Goal: Book appointment/travel/reservation

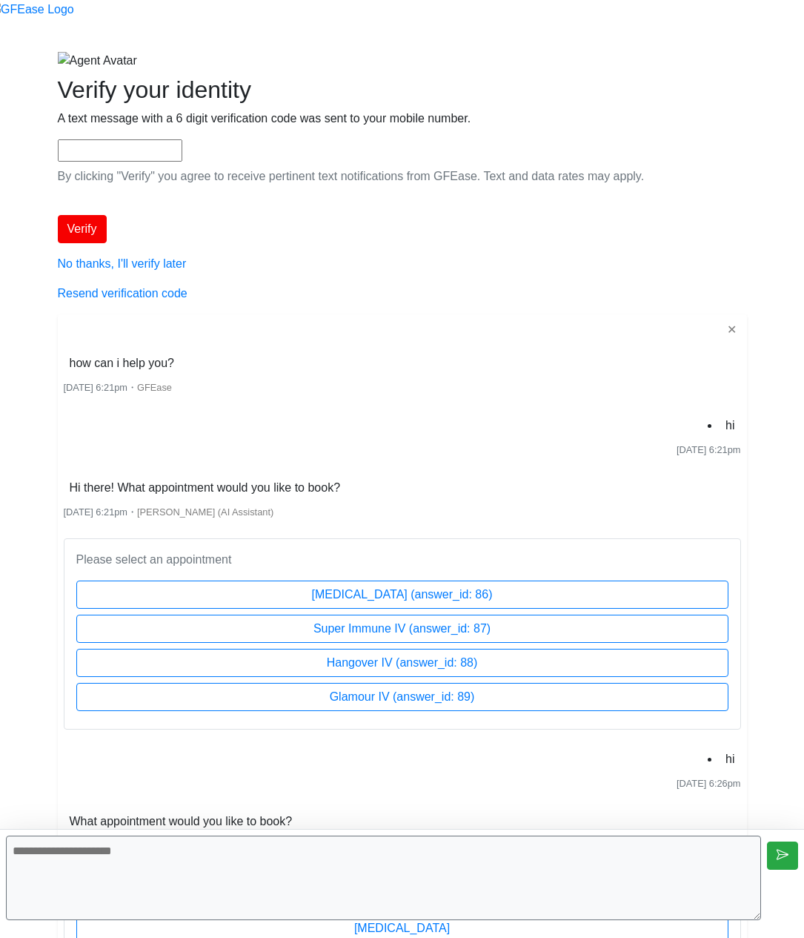
scroll to position [163, 0]
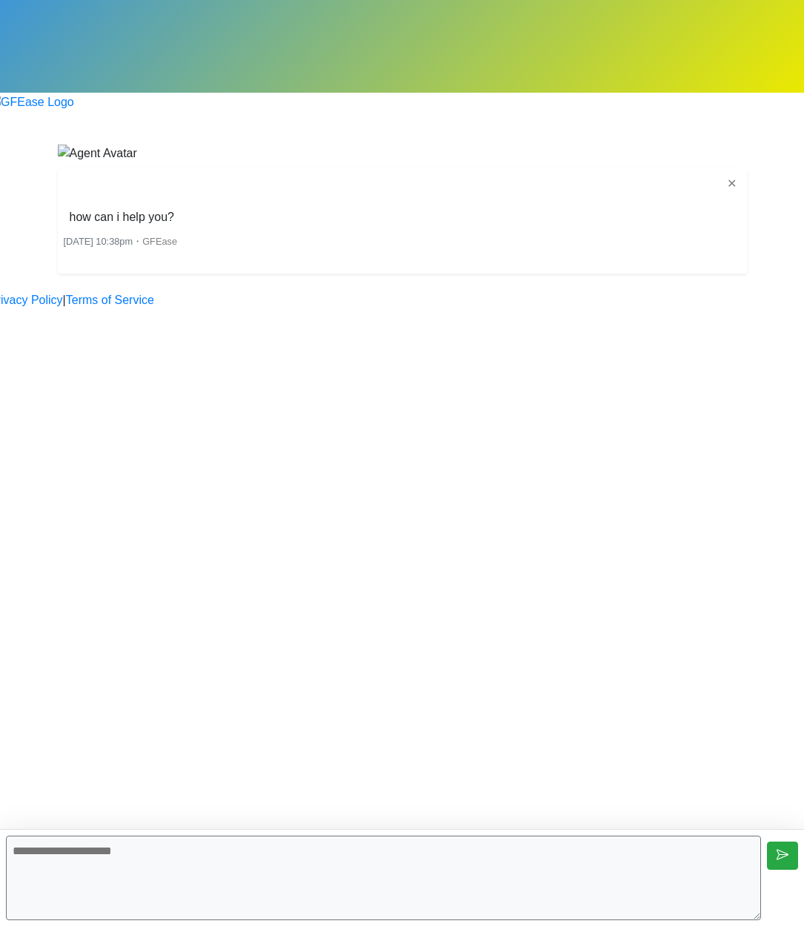
click at [406, 879] on textarea at bounding box center [383, 877] width 755 height 84
type textarea "**"
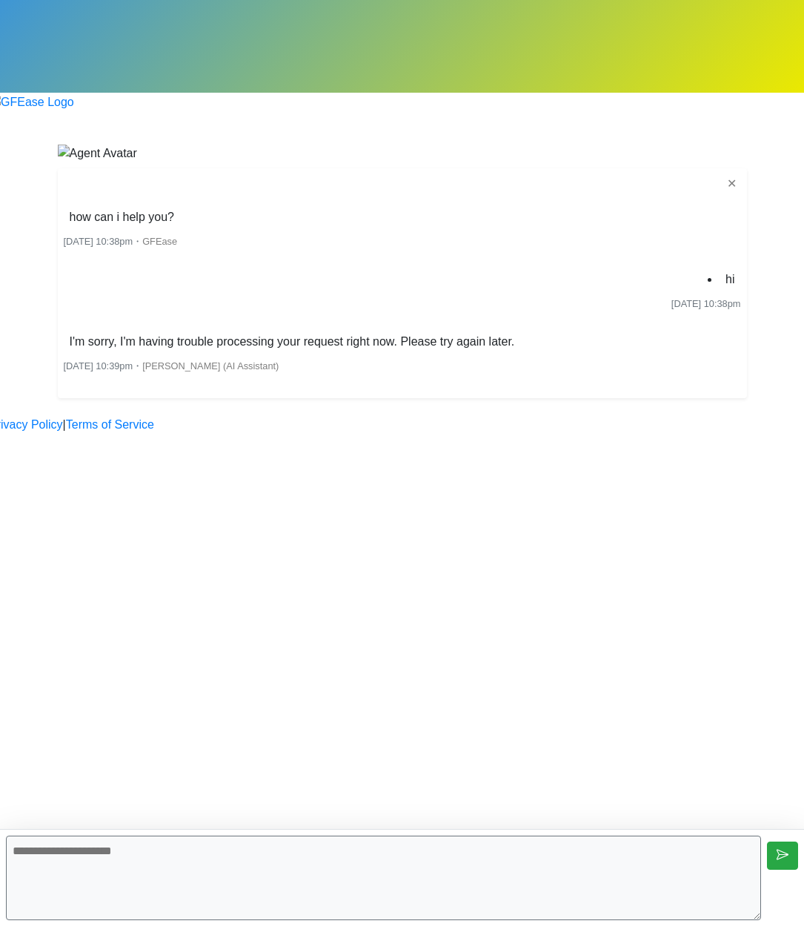
click at [505, 398] on div "Begin your FREE virtual smile assessment! ✕ how can i help you? [DATE] 10:38pm …" at bounding box center [403, 271] width 712 height 254
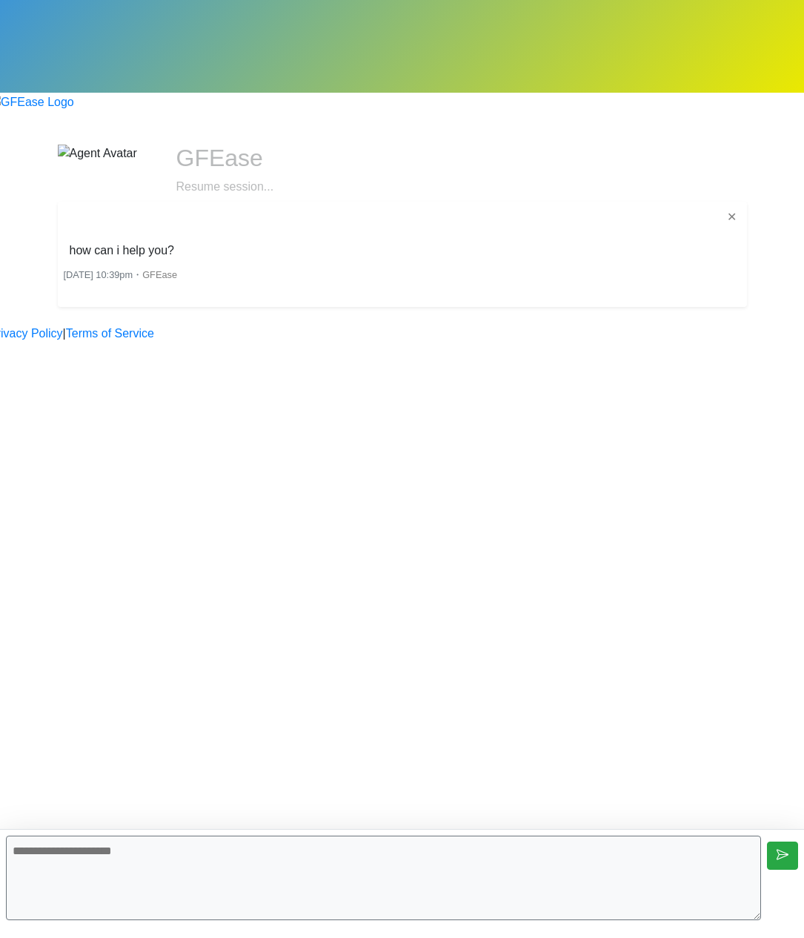
click at [488, 874] on textarea at bounding box center [383, 877] width 755 height 84
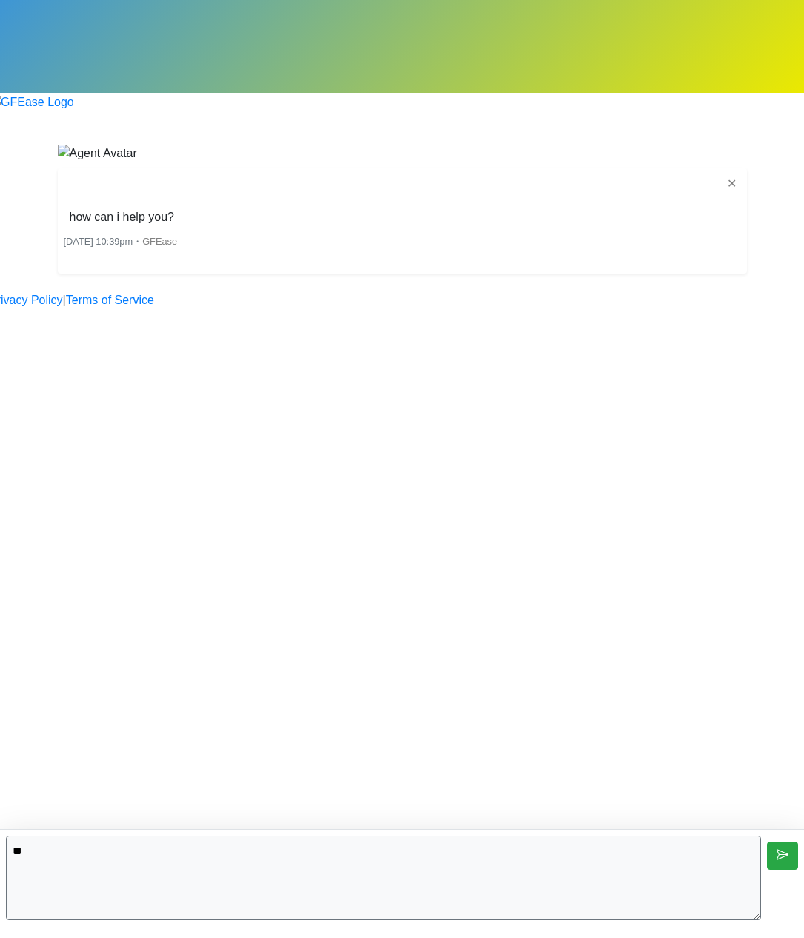
type textarea "**"
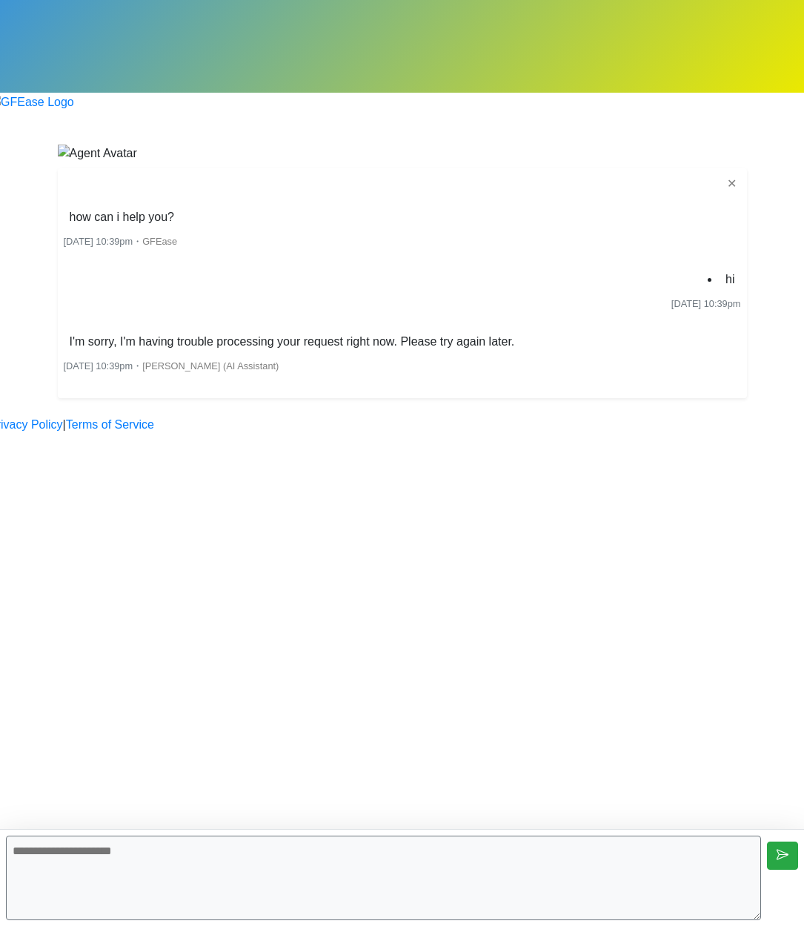
click at [669, 883] on textarea at bounding box center [383, 877] width 755 height 84
type textarea "**"
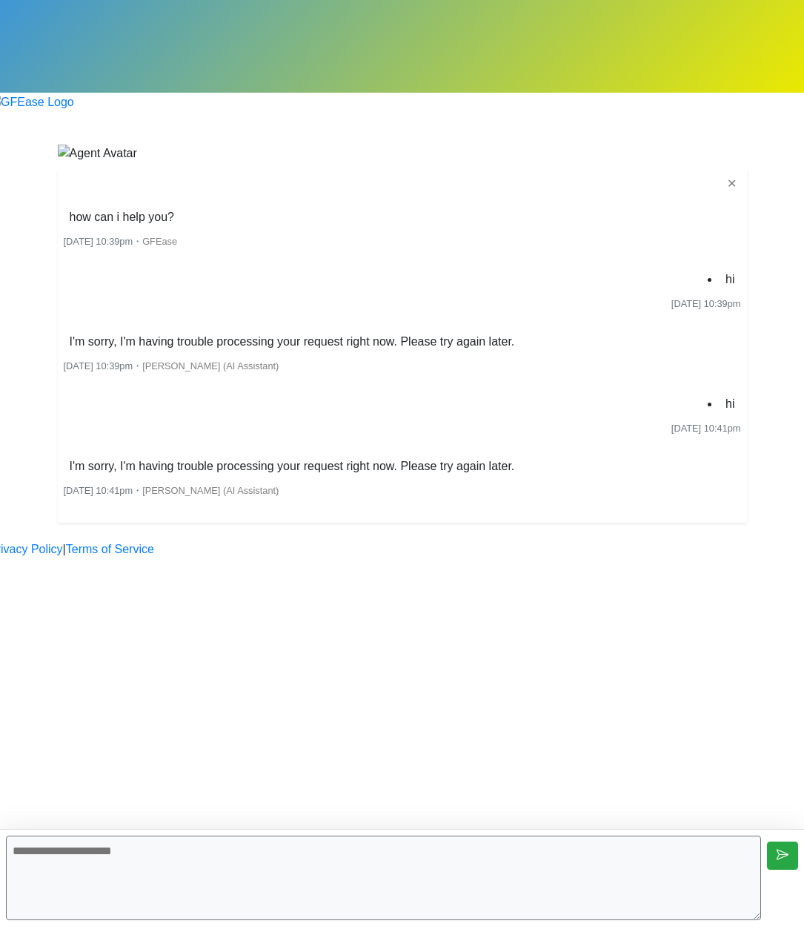
click at [64, 853] on textarea at bounding box center [383, 877] width 755 height 84
type textarea "**"
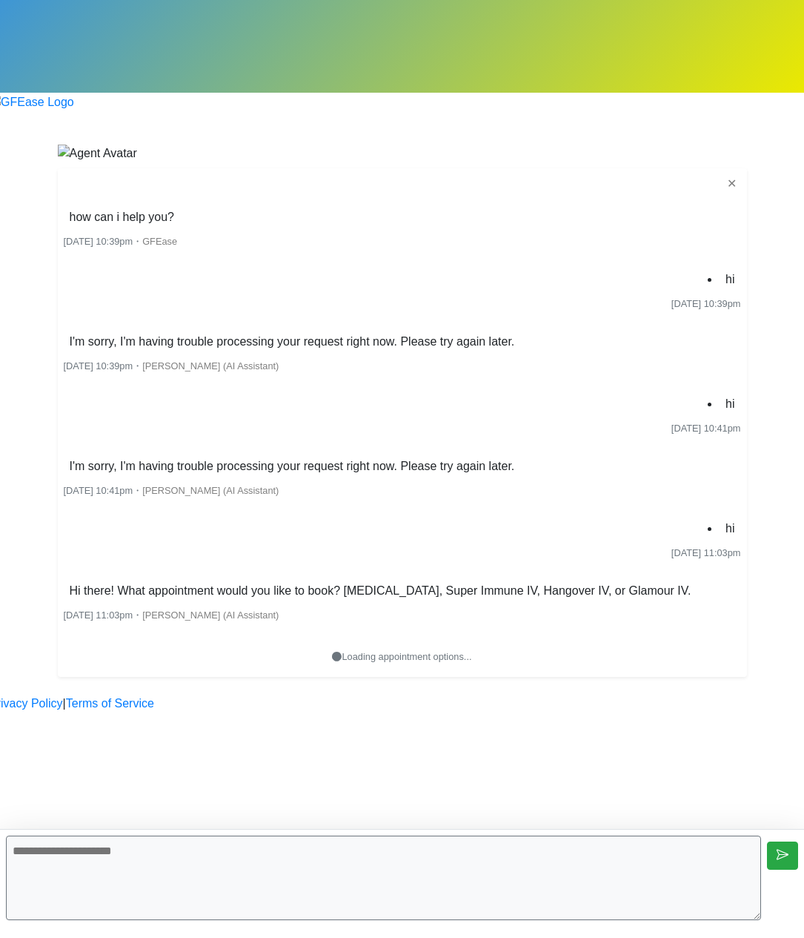
scroll to position [132, 0]
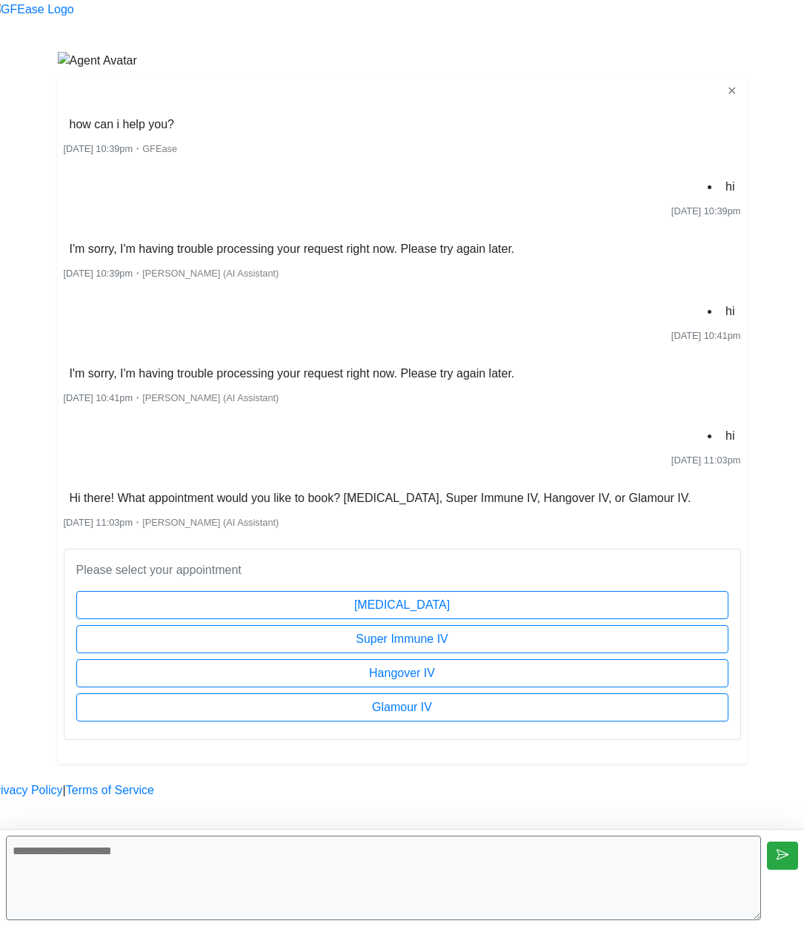
click at [288, 862] on textarea at bounding box center [383, 877] width 755 height 84
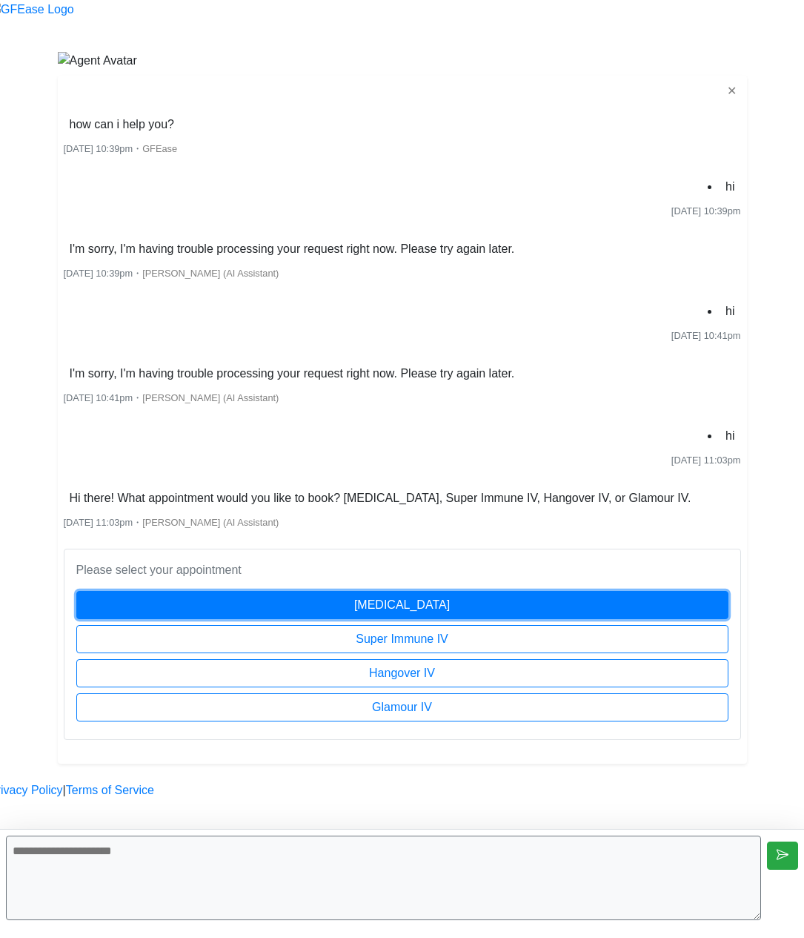
click at [450, 591] on button "[MEDICAL_DATA]" at bounding box center [402, 605] width 652 height 28
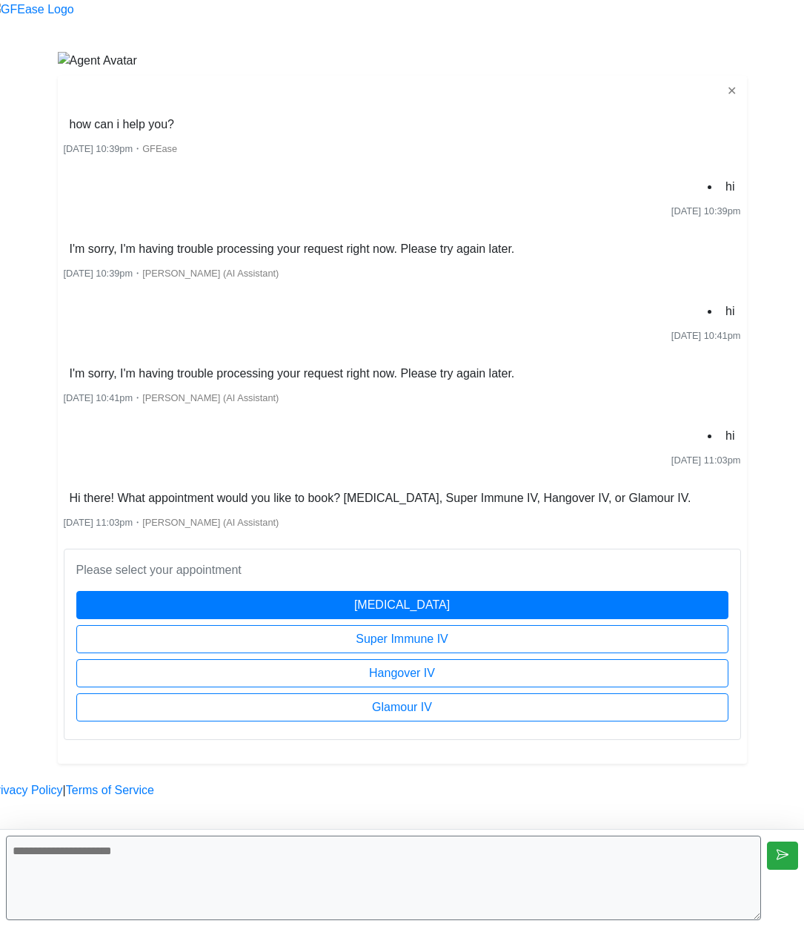
scroll to position [194, 0]
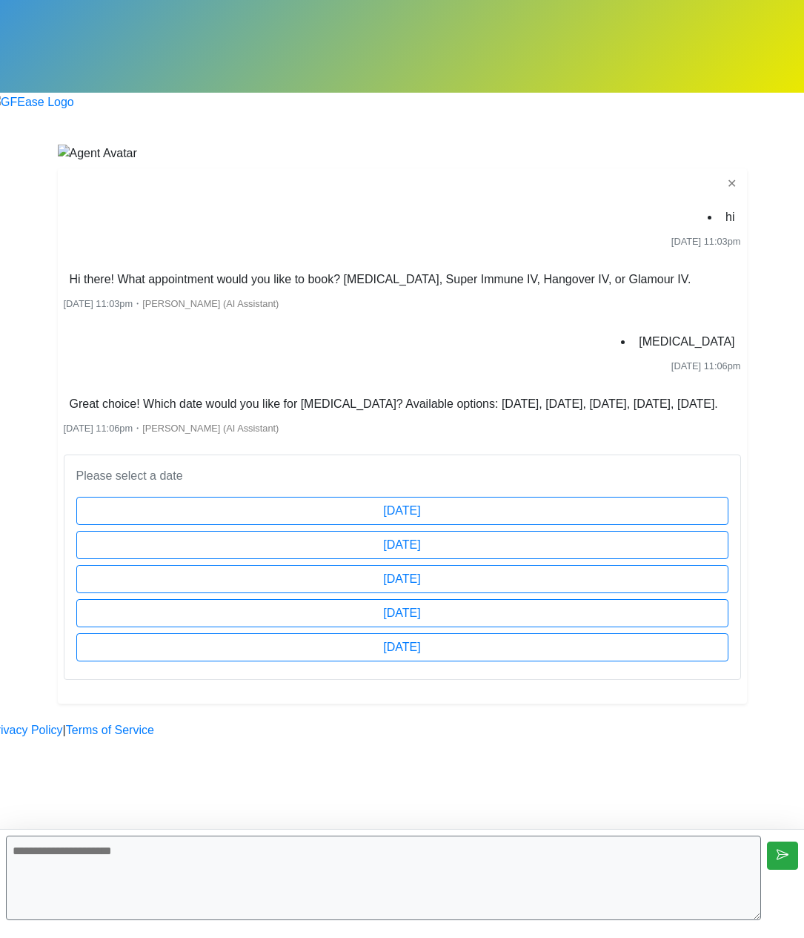
click at [435, 856] on textarea at bounding box center [383, 877] width 755 height 84
click at [714, 597] on body "Begin your FREE virtual smile assessment! ✕ hi Aug 14 2025 11:03pm Hi there! Wh…" at bounding box center [402, 369] width 804 height 739
click at [660, 866] on textarea at bounding box center [383, 877] width 755 height 84
click at [703, 676] on body "Begin your FREE virtual smile assessment! ✕ hi Aug 14 2025 11:03pm Hi there! Wh…" at bounding box center [402, 369] width 804 height 739
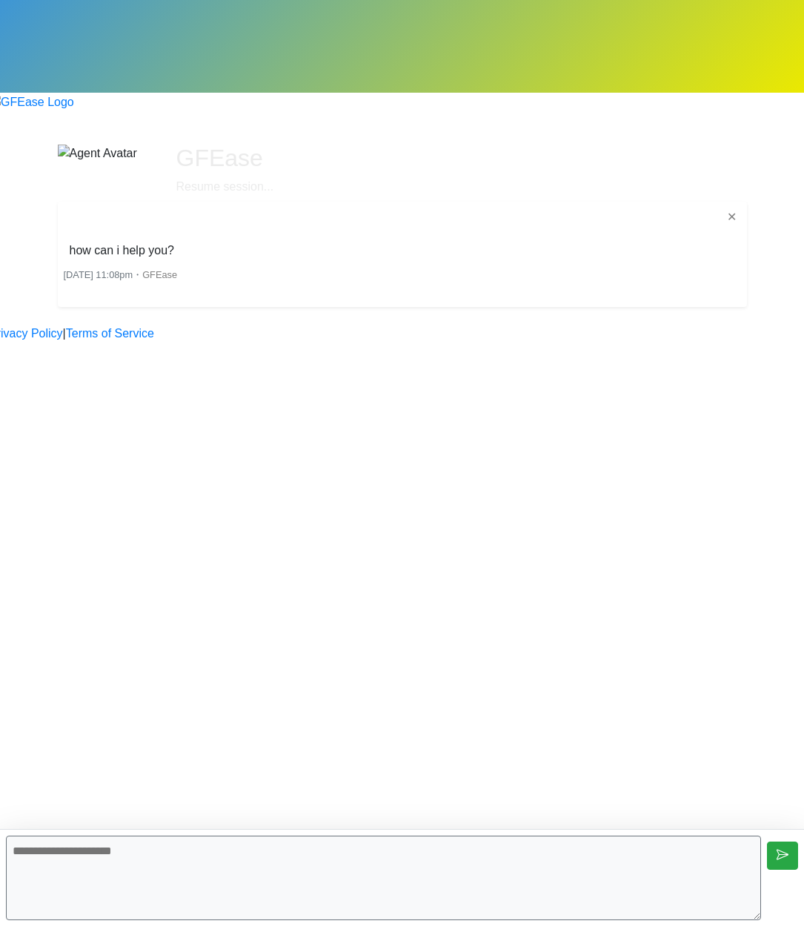
click at [617, 866] on textarea at bounding box center [383, 877] width 755 height 84
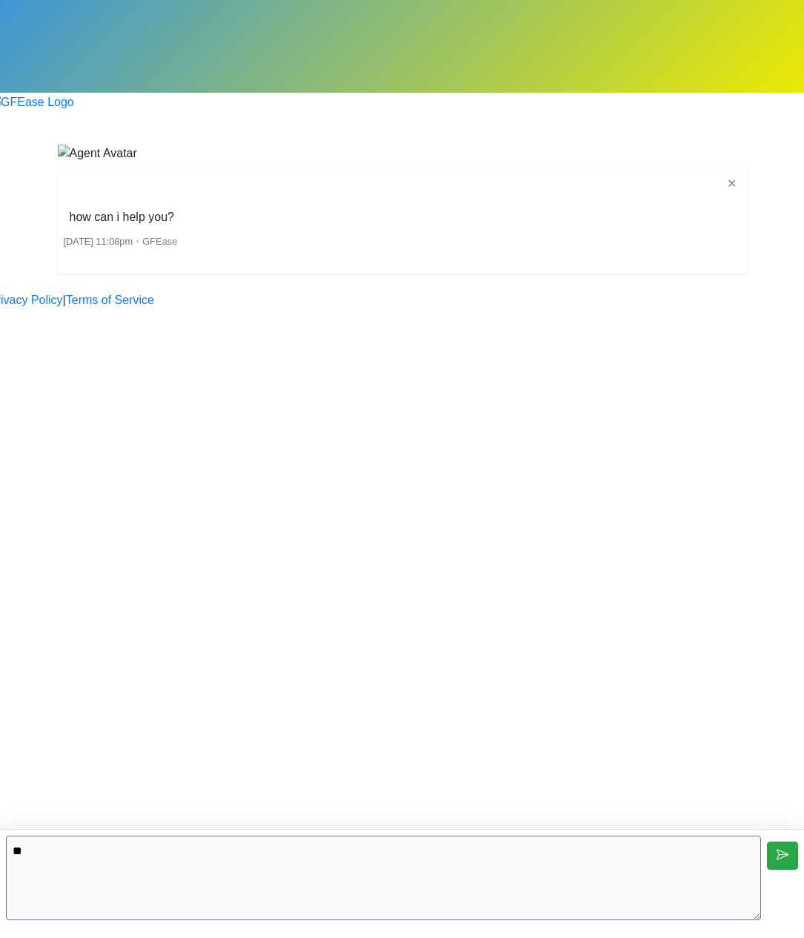
type textarea "**"
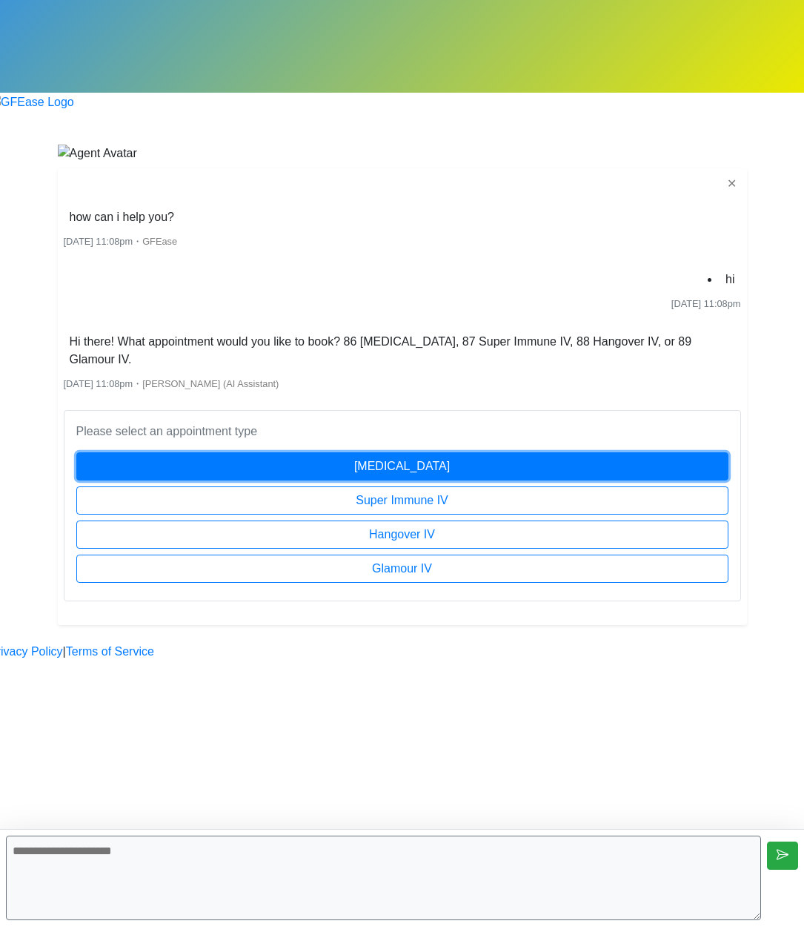
click at [433, 452] on button "[MEDICAL_DATA]" at bounding box center [402, 466] width 652 height 28
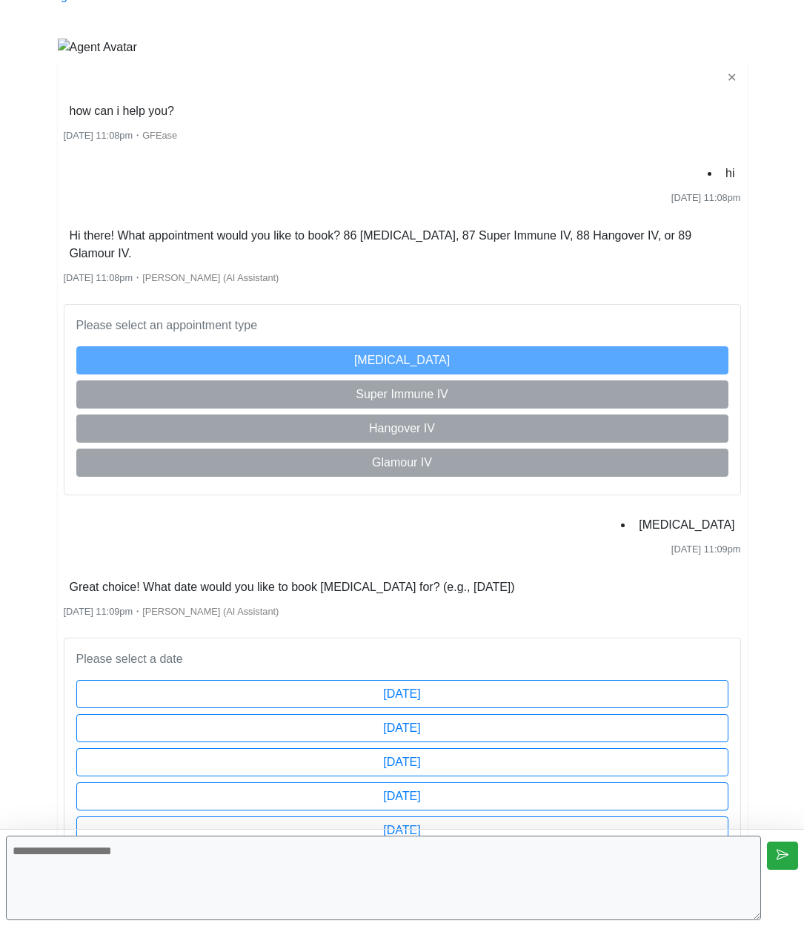
scroll to position [233, 0]
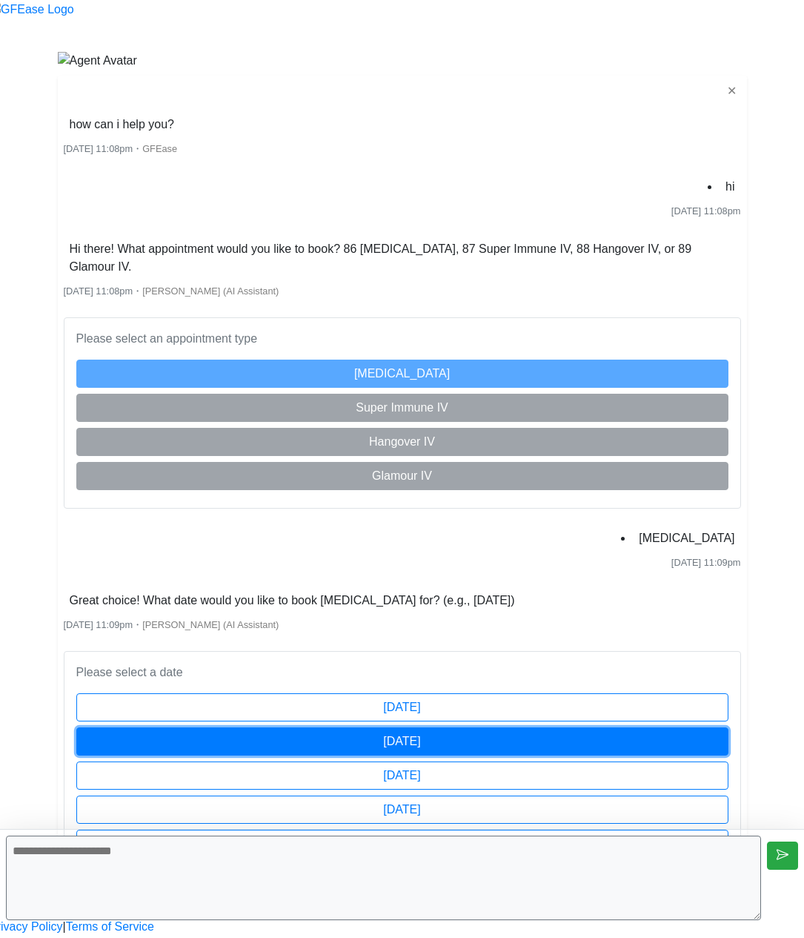
click at [541, 727] on button "[DATE]" at bounding box center [402, 741] width 652 height 28
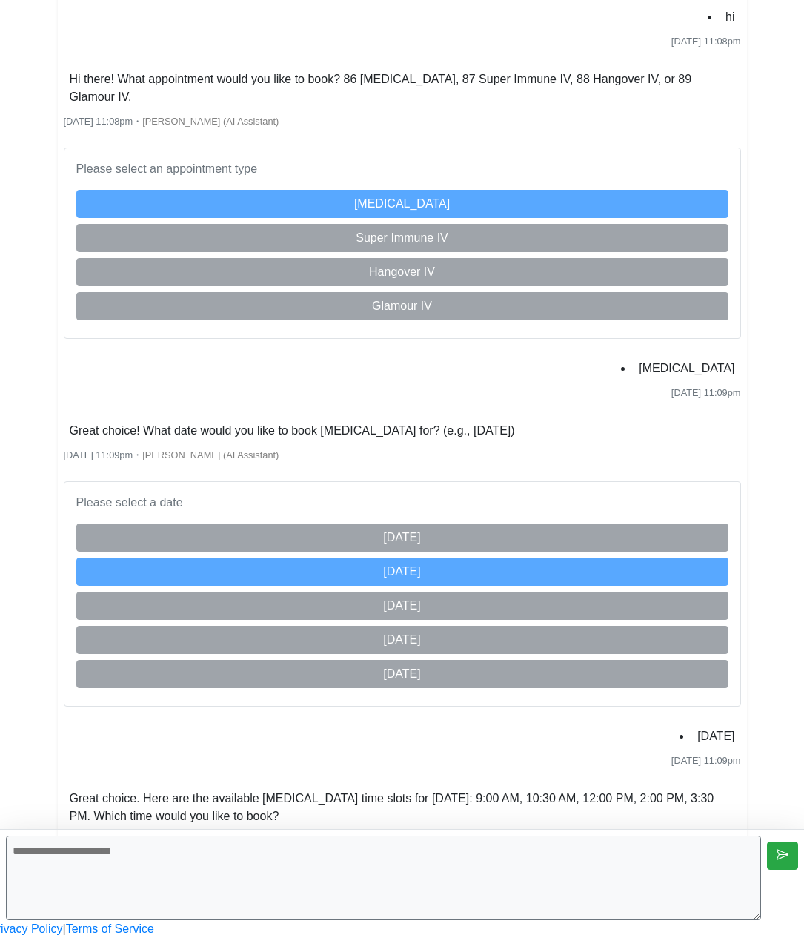
scroll to position [790, 0]
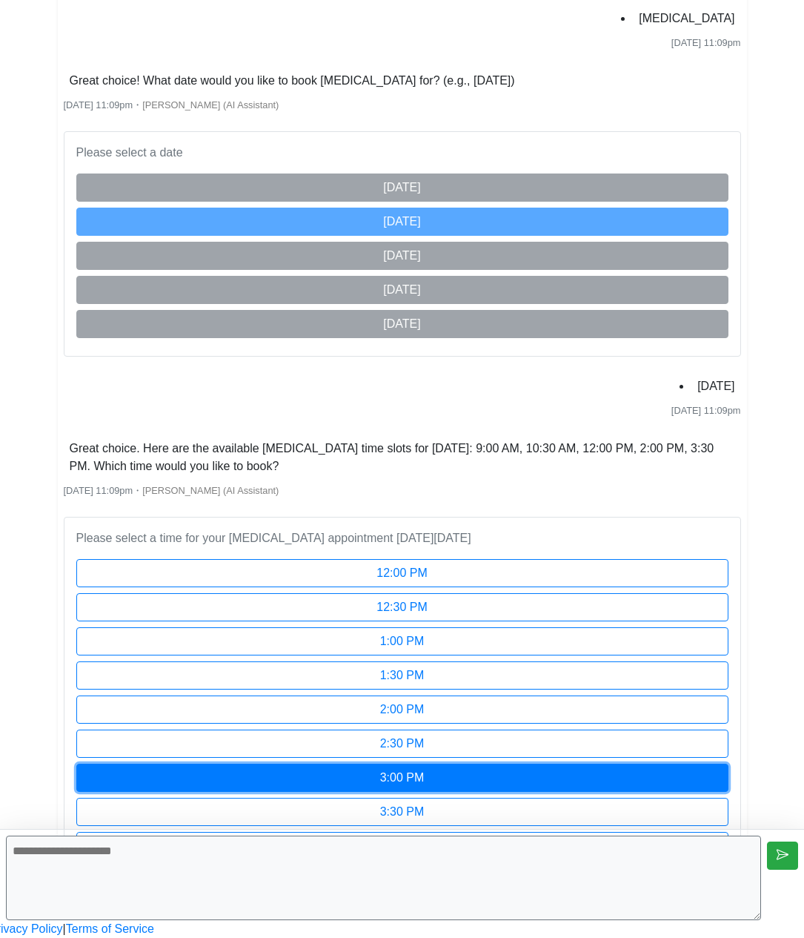
click at [550, 763] on button "3:00 PM" at bounding box center [402, 777] width 652 height 28
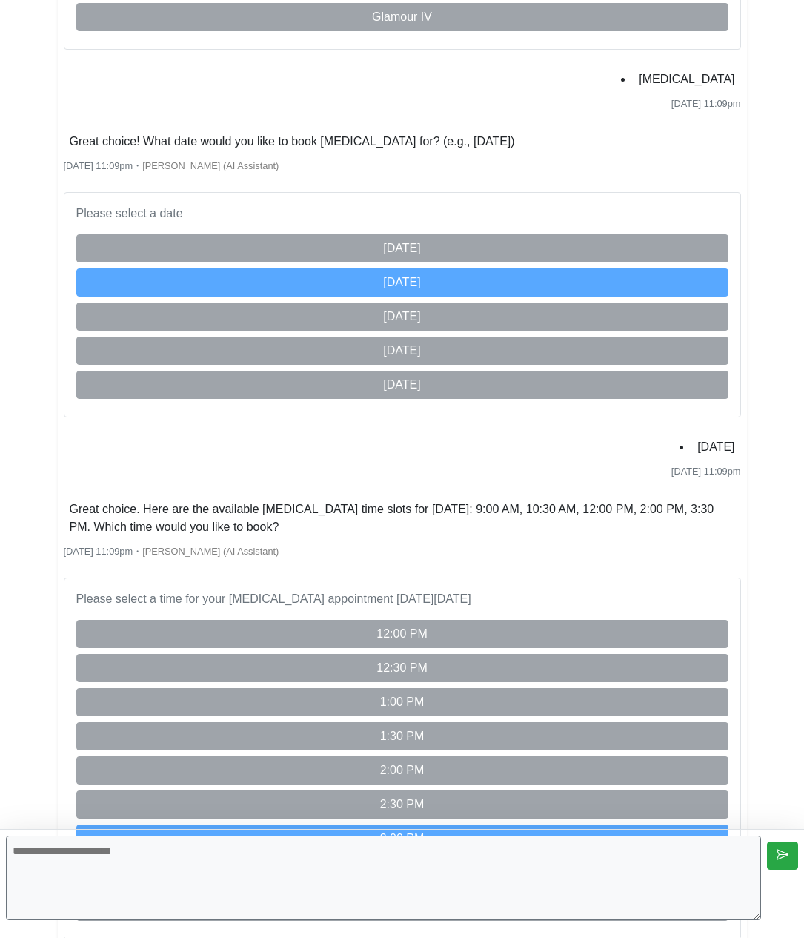
scroll to position [0, 0]
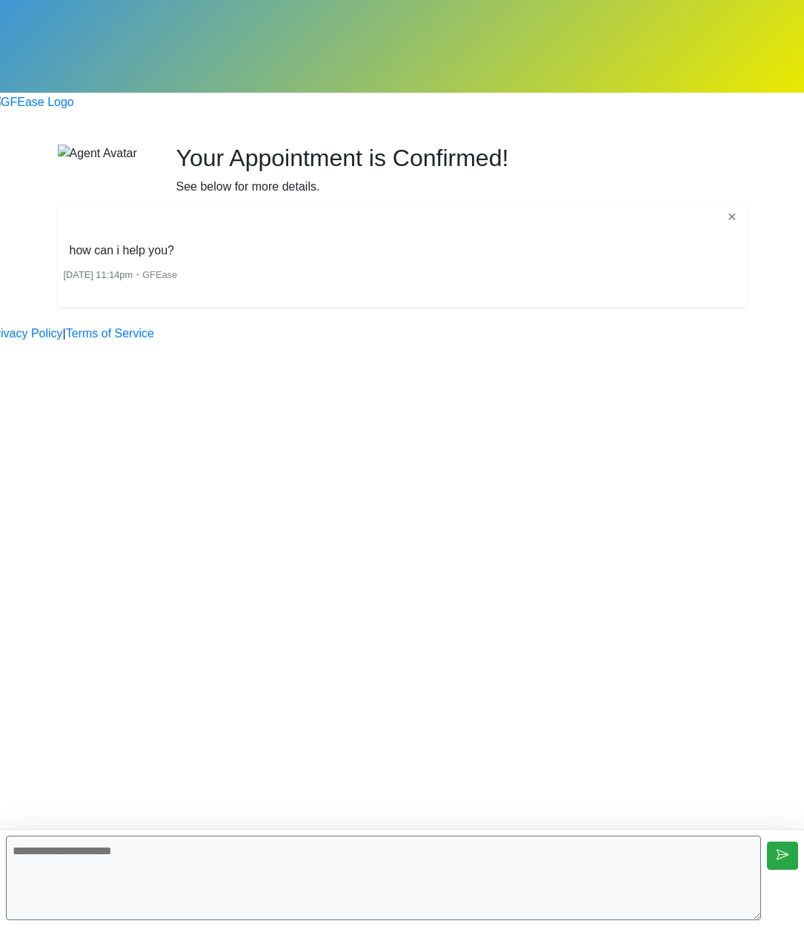
click at [225, 878] on textarea at bounding box center [383, 877] width 755 height 84
type textarea "**"
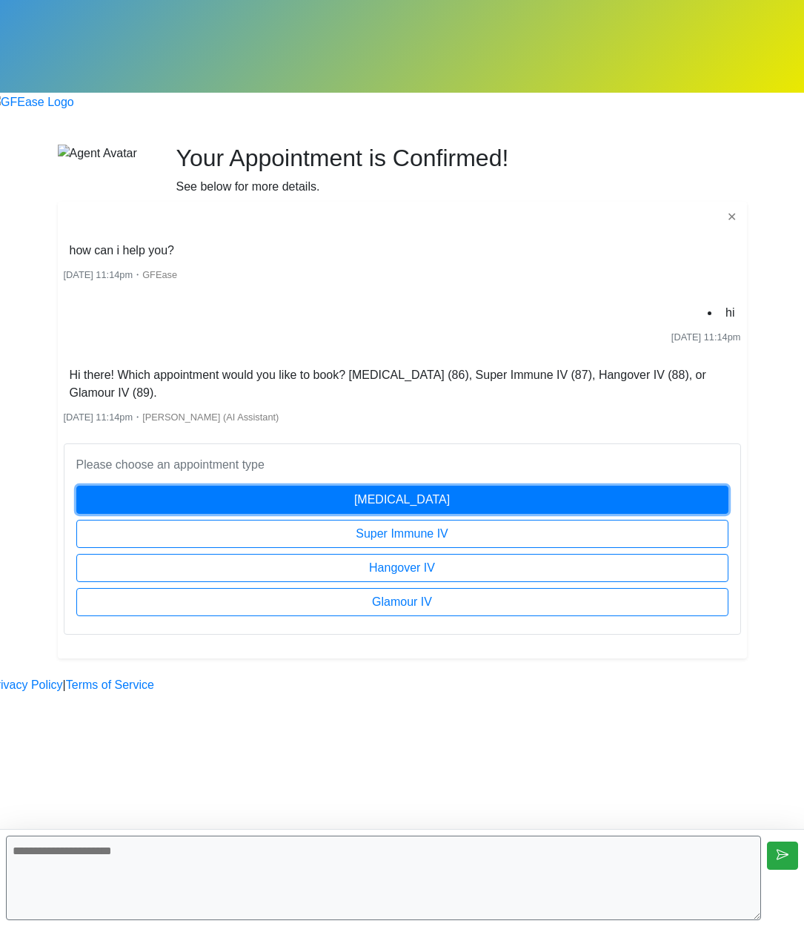
click at [281, 485] on button "[MEDICAL_DATA]" at bounding box center [402, 499] width 652 height 28
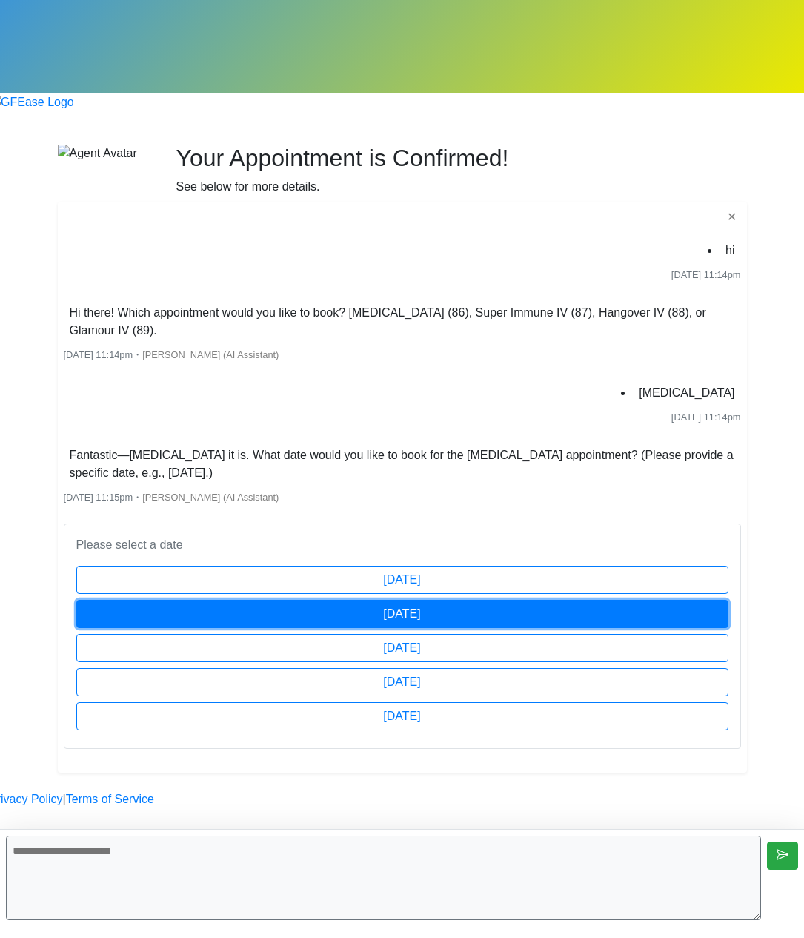
click at [436, 600] on button "[DATE]" at bounding box center [402, 614] width 652 height 28
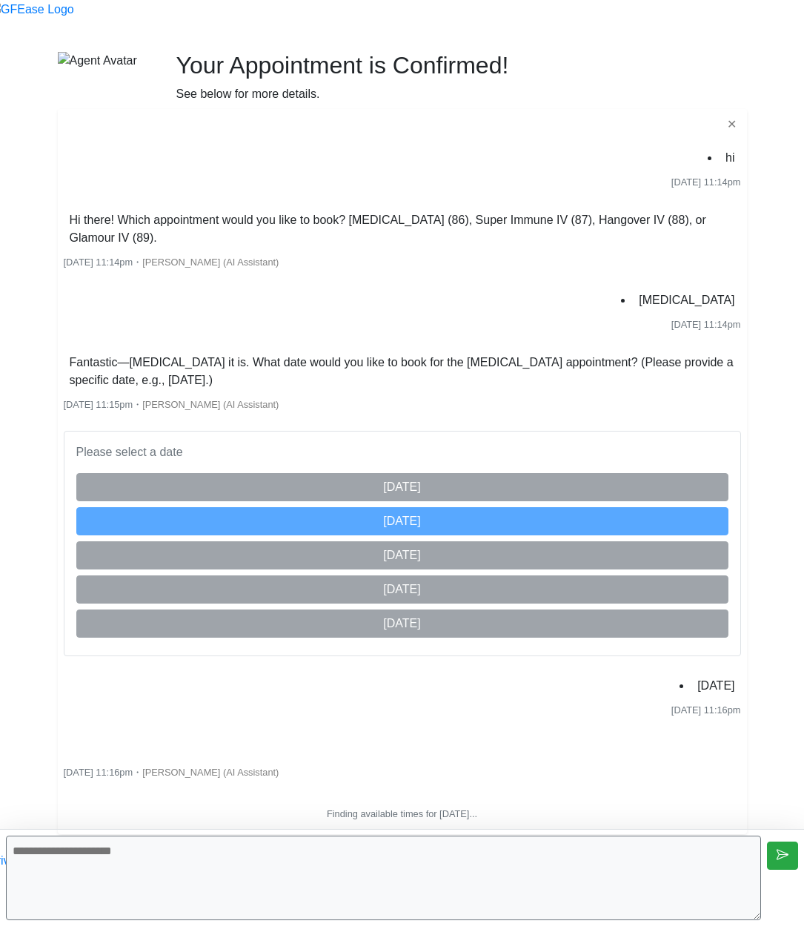
scroll to position [163, 0]
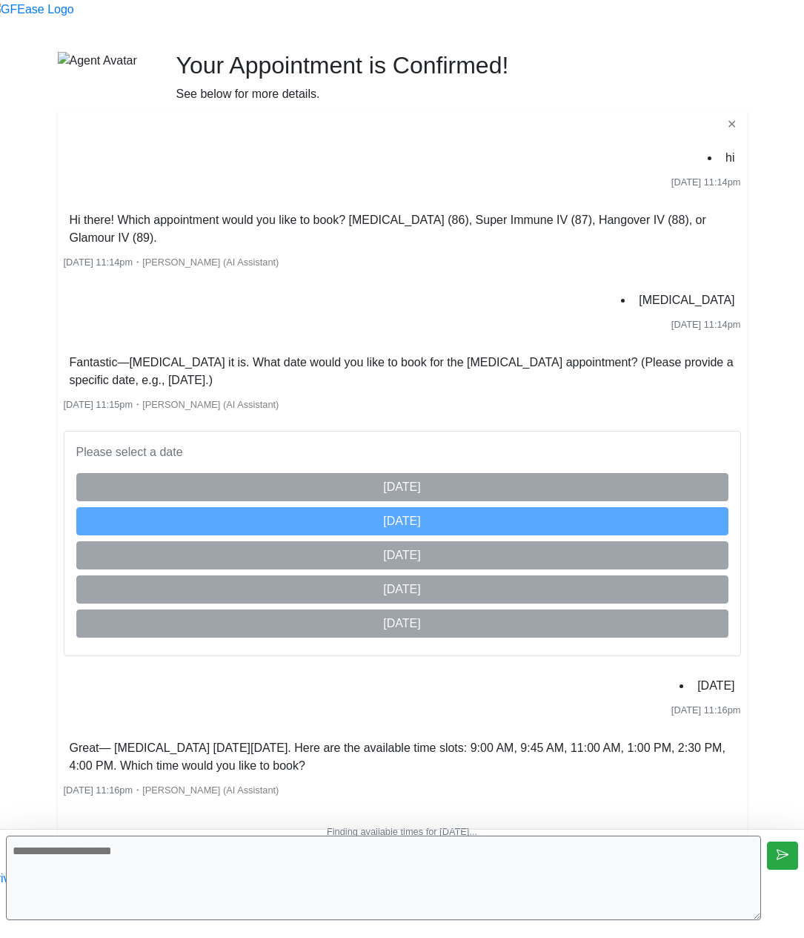
drag, startPoint x: 475, startPoint y: 658, endPoint x: 217, endPoint y: 626, distance: 260.0
click at [217, 736] on li "Great— [MEDICAL_DATA] [DATE][DATE]. Here are the available time slots: 9:00 AM,…" at bounding box center [402, 757] width 677 height 42
copy li "Great— [MEDICAL_DATA] [DATE][DATE]. Here are the available time slots: 9:00 AM,…"
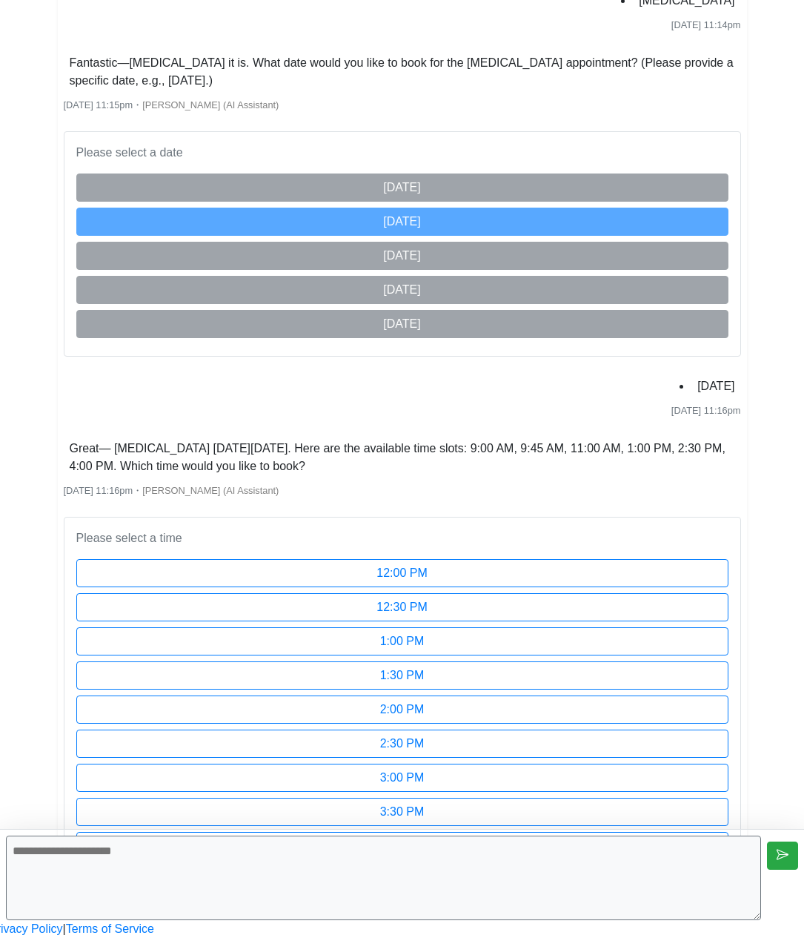
click at [526, 878] on textarea at bounding box center [383, 877] width 755 height 84
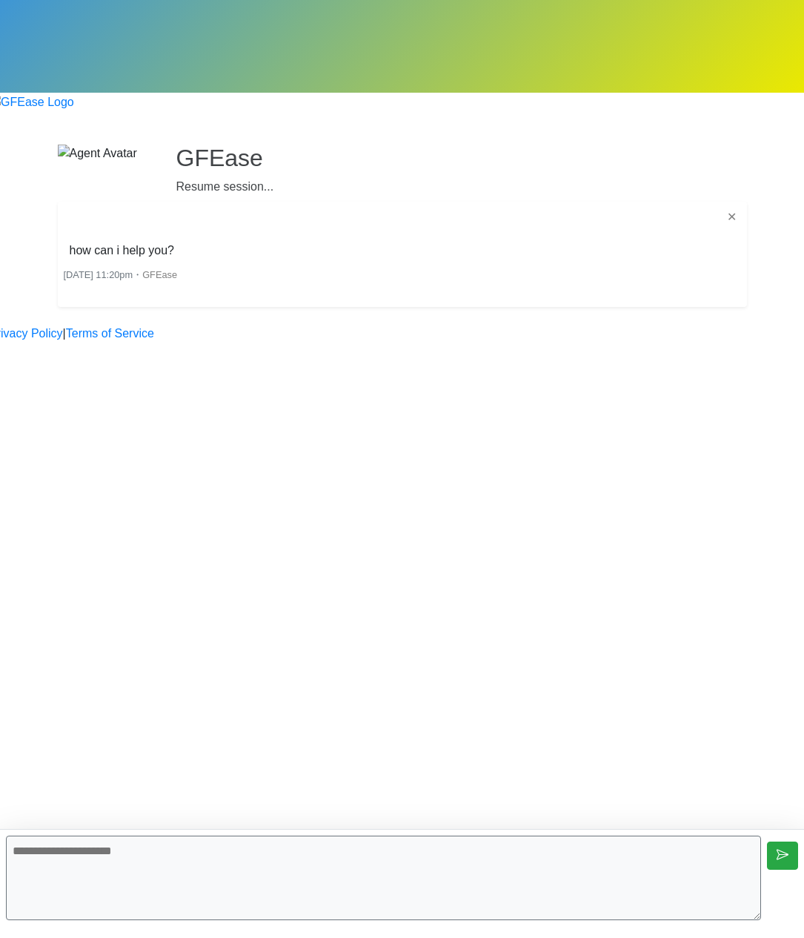
click at [524, 865] on textarea at bounding box center [383, 877] width 755 height 84
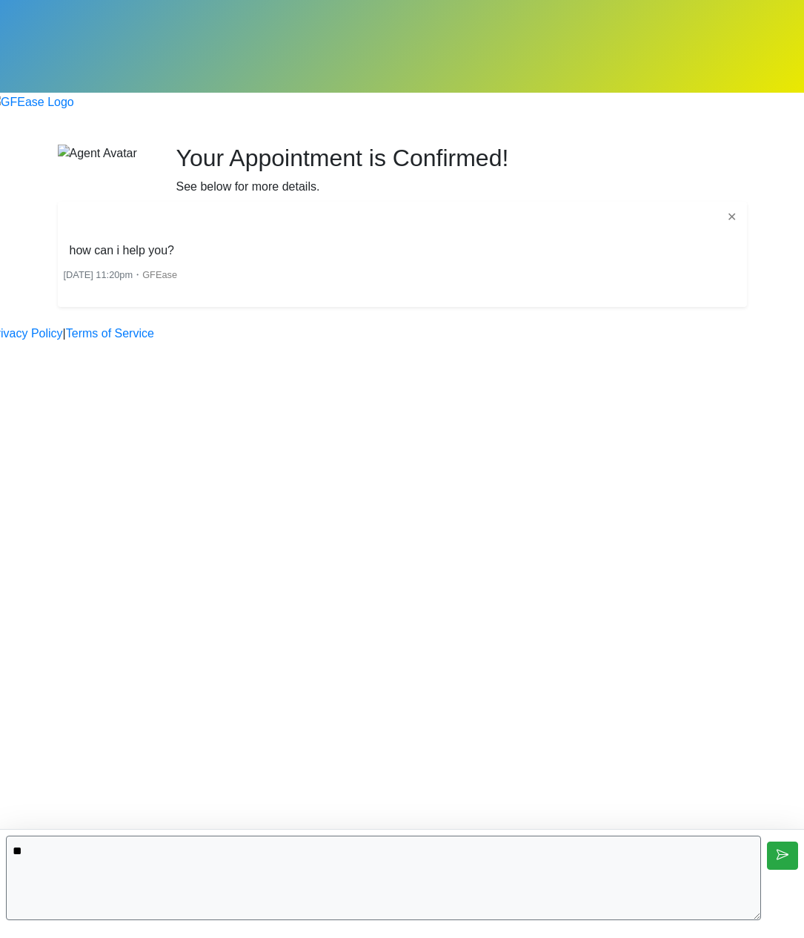
type textarea "**"
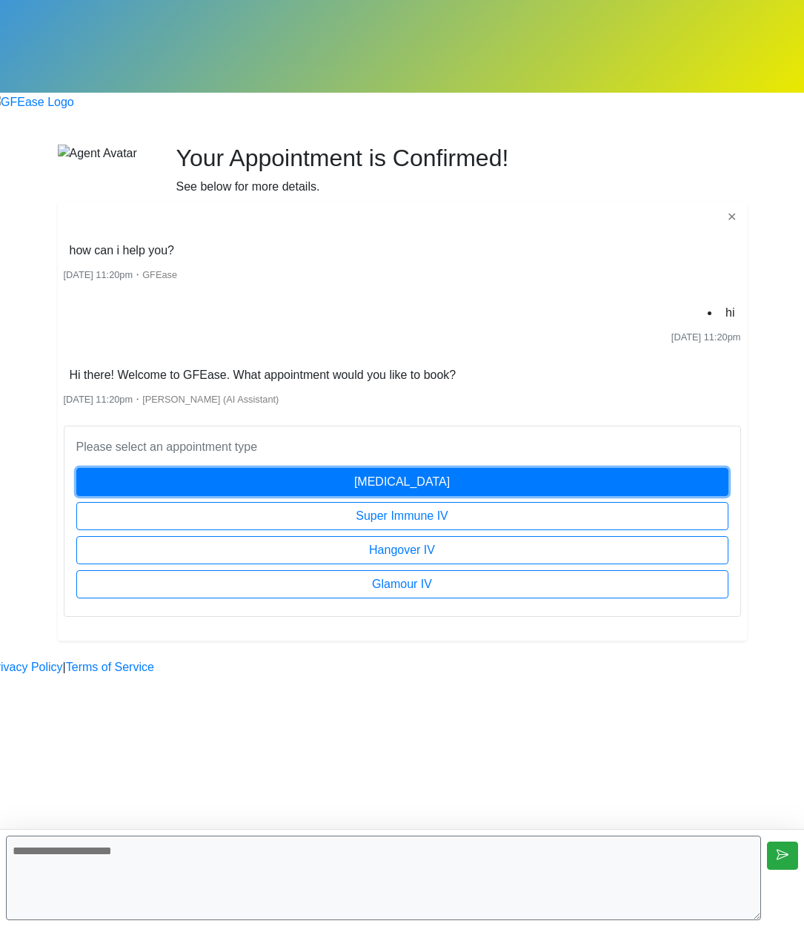
click at [467, 468] on button "[MEDICAL_DATA]" at bounding box center [402, 482] width 652 height 28
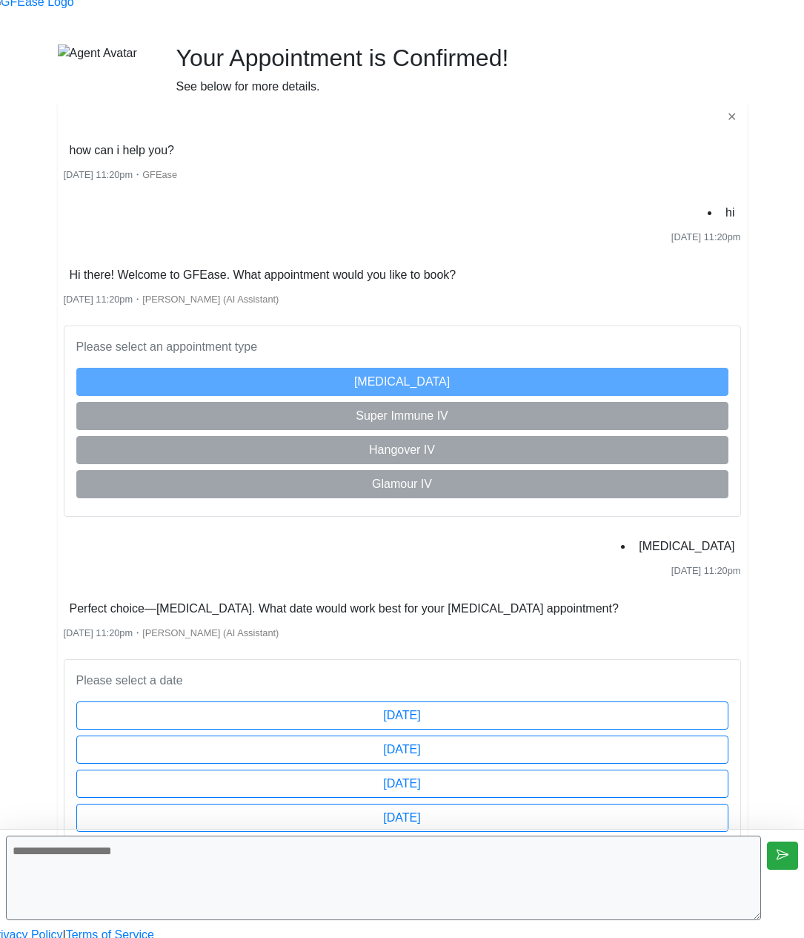
scroll to position [227, 0]
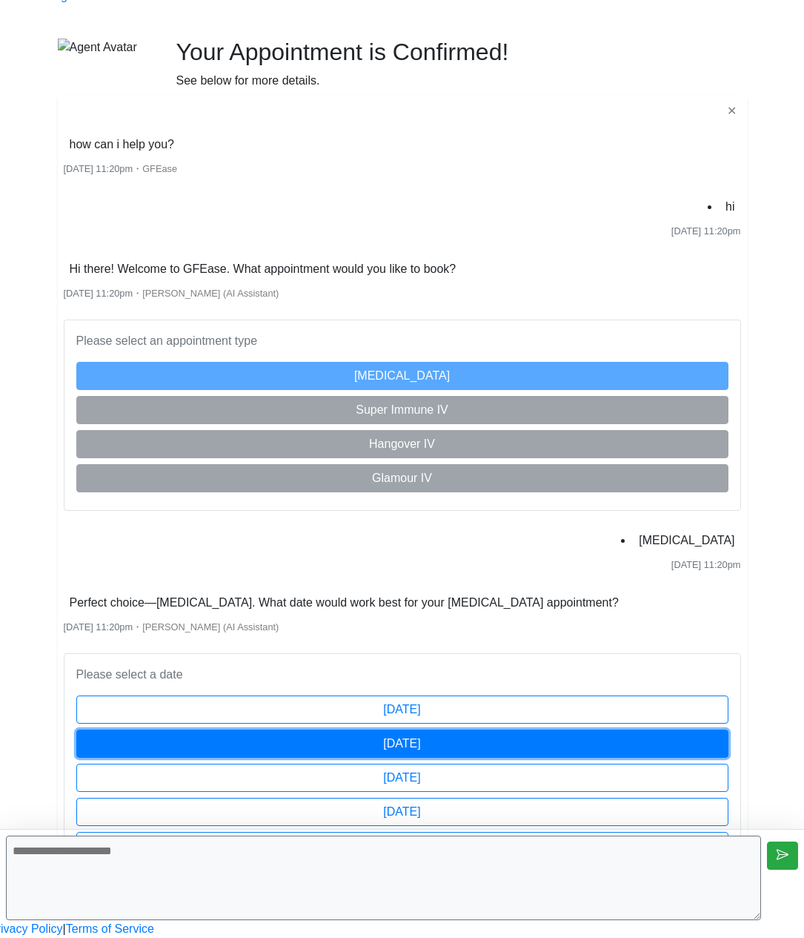
click at [435, 729] on button "[DATE]" at bounding box center [402, 743] width 652 height 28
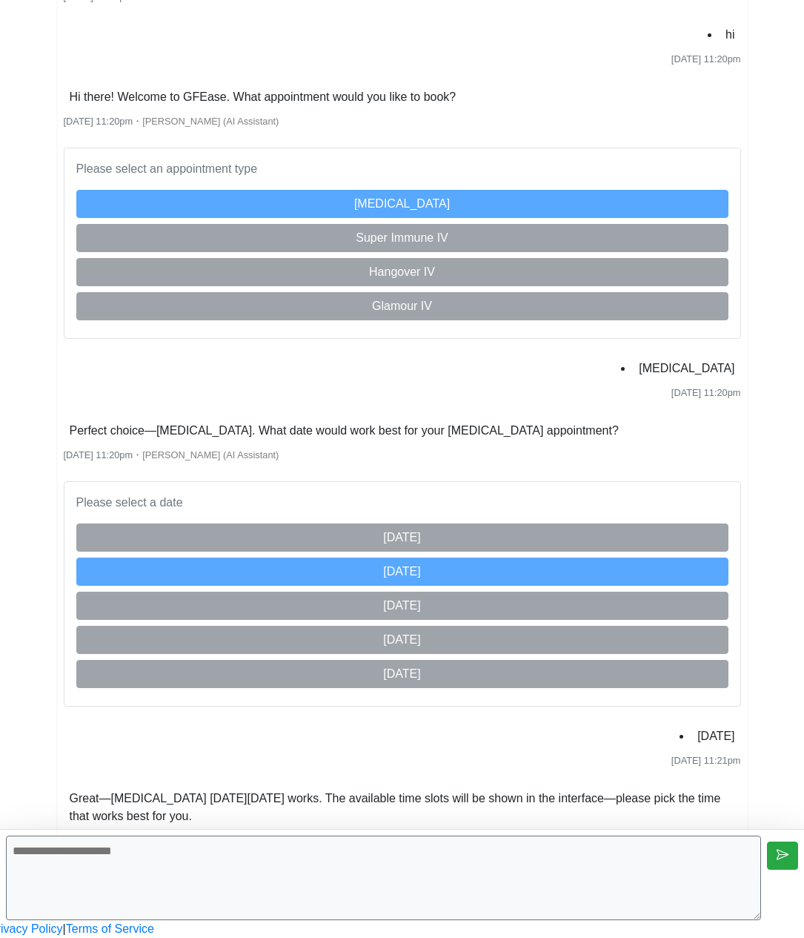
scroll to position [766, 0]
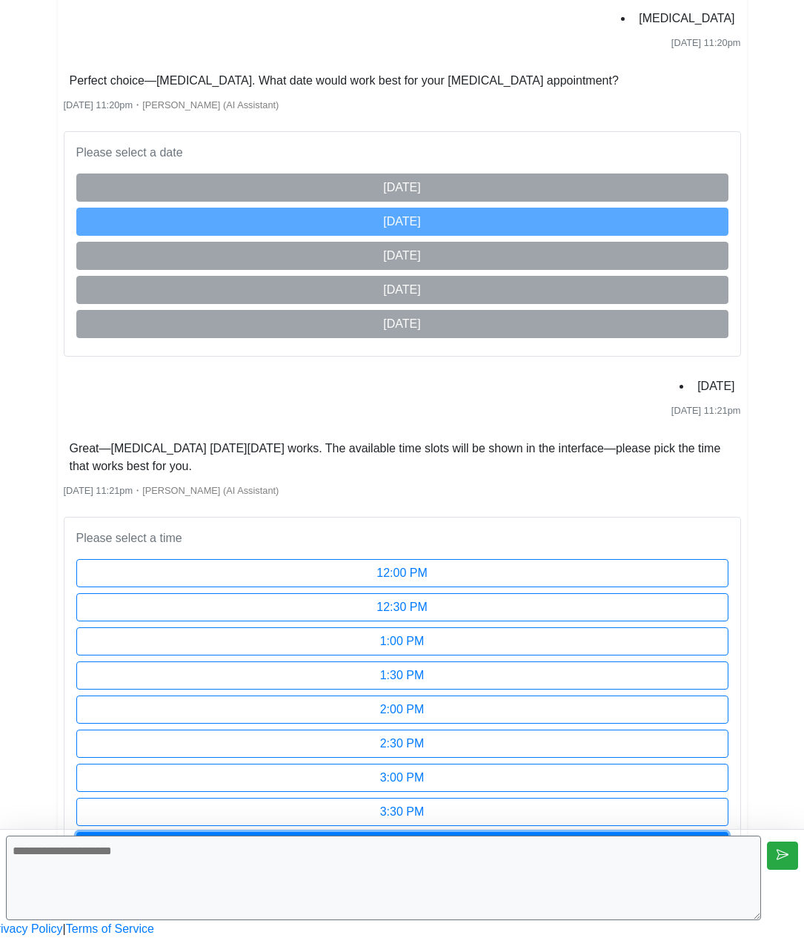
click at [537, 832] on button "4:00 PM" at bounding box center [402, 846] width 652 height 28
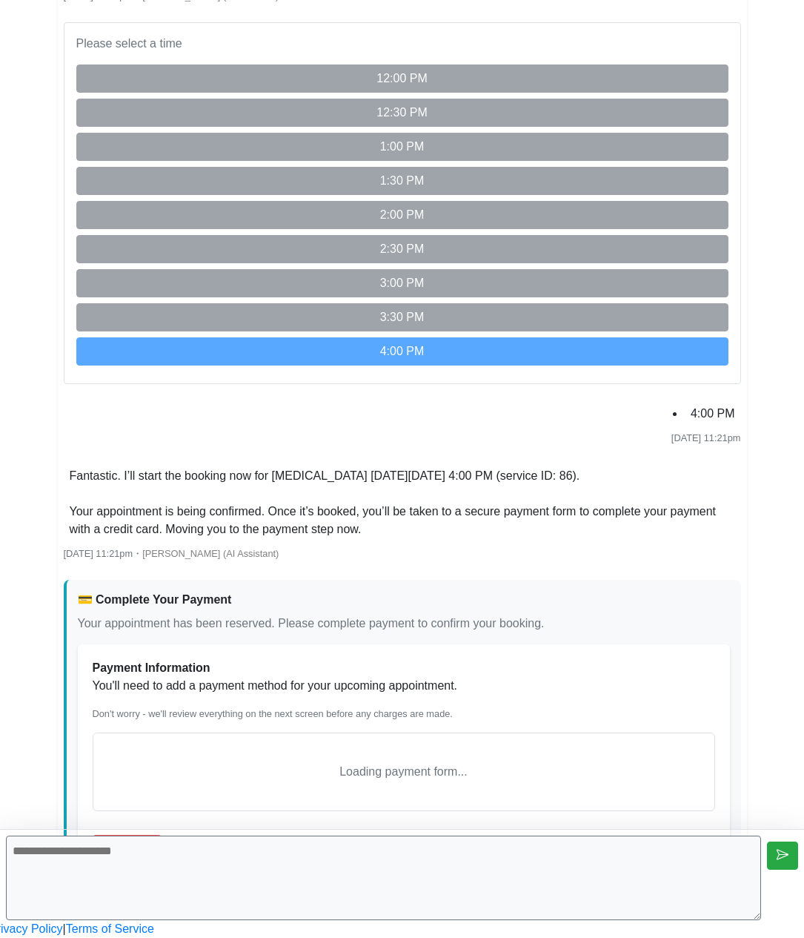
scroll to position [1376, 0]
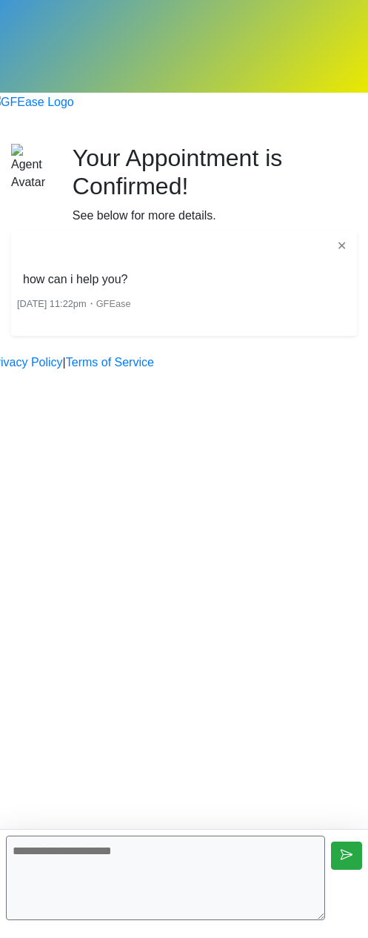
click at [181, 863] on textarea at bounding box center [165, 877] width 319 height 84
type textarea "**"
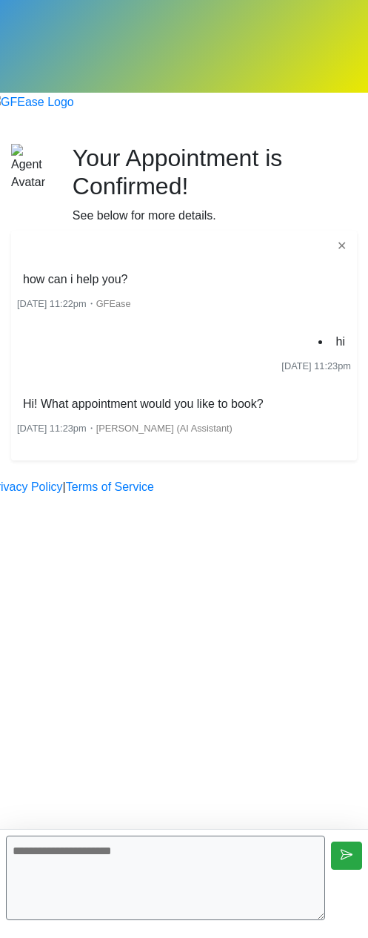
click at [156, 460] on div "Begin your FREE virtual smile assessment! Your Appointment is Confirmed! See be…" at bounding box center [184, 302] width 368 height 316
click at [216, 460] on div "Begin your FREE virtual smile assessment! Your Appointment is Confirmed! See be…" at bounding box center [184, 302] width 368 height 316
click at [186, 460] on div "Begin your FREE virtual smile assessment! Your Appointment is Confirmed! See be…" at bounding box center [184, 302] width 368 height 316
click at [217, 460] on div "Begin your FREE virtual smile assessment! Your Appointment is Confirmed! See be…" at bounding box center [184, 302] width 368 height 316
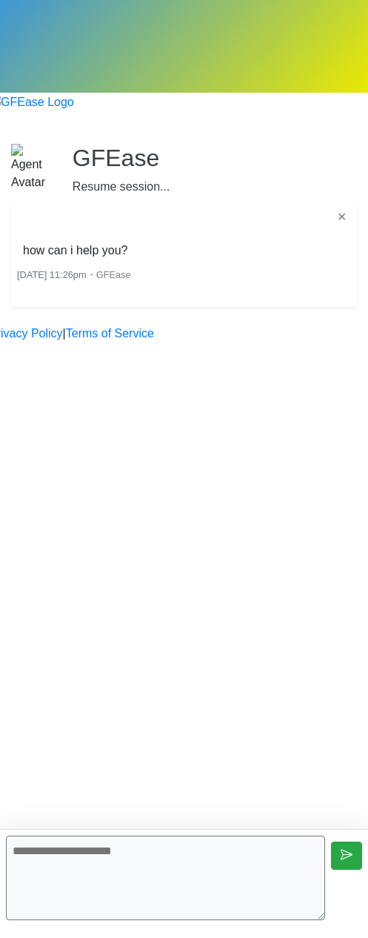
click at [216, 872] on textarea at bounding box center [165, 877] width 319 height 84
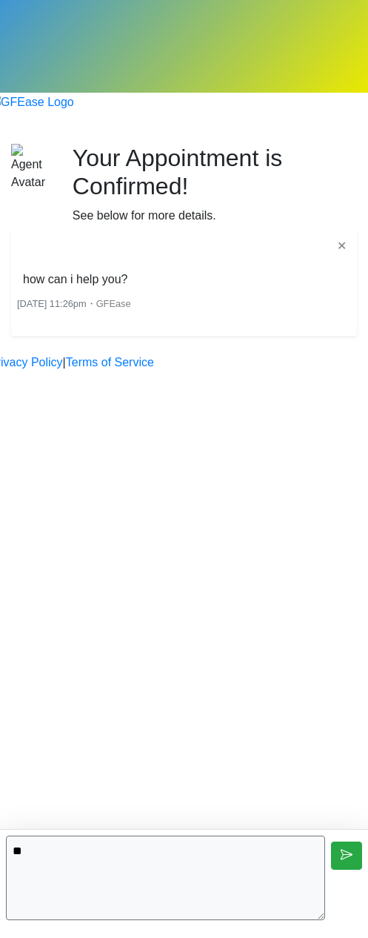
type textarea "**"
click at [286, 869] on textarea at bounding box center [165, 877] width 319 height 84
click at [276, 336] on div "Begin your FREE virtual smile assessment! Your Appointment is Confirmed! See be…" at bounding box center [184, 240] width 368 height 192
click at [206, 883] on textarea at bounding box center [165, 877] width 319 height 84
type textarea "**"
